Goal: Task Accomplishment & Management: Manage account settings

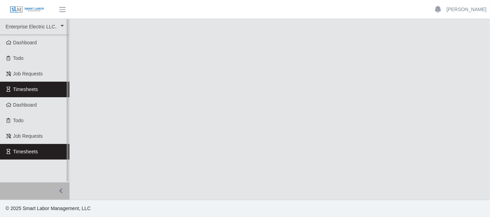
select select "***"
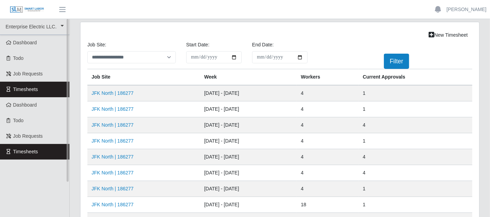
click at [62, 87] on link "Timesheets" at bounding box center [34, 90] width 69 height 16
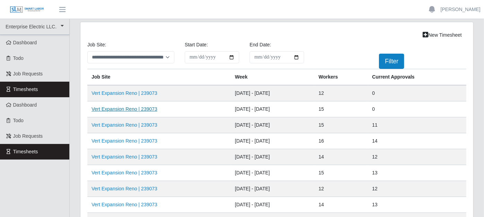
click at [116, 106] on link "Vert Expansion Reno | 239073" at bounding box center [125, 109] width 66 height 6
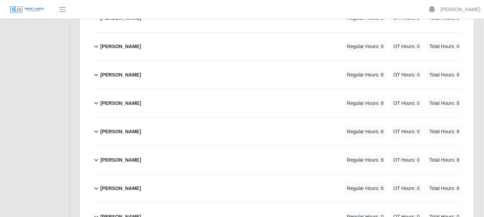
scroll to position [347, 0]
